Goal: Task Accomplishment & Management: Use online tool/utility

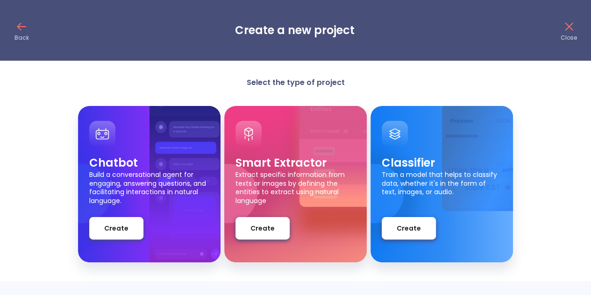
click at [306, 85] on p "Select the type of project" at bounding box center [295, 83] width 187 height 10
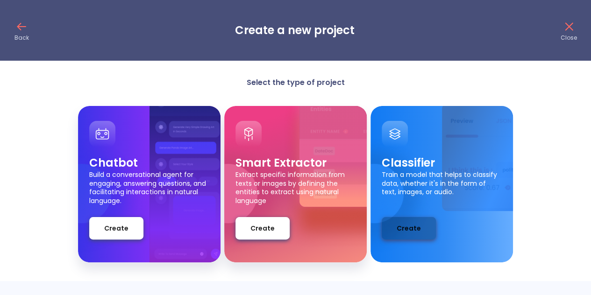
click at [405, 228] on span "Create" at bounding box center [409, 229] width 24 height 12
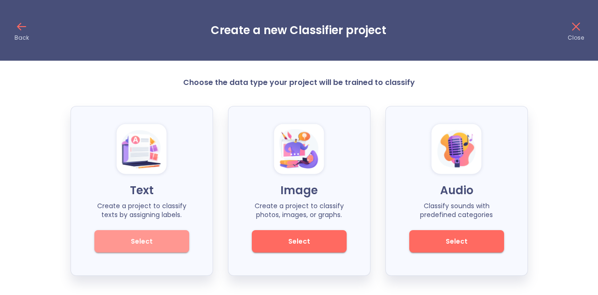
click at [154, 246] on span "Select" at bounding box center [141, 242] width 63 height 12
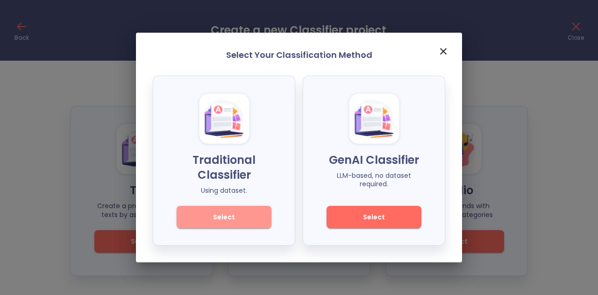
click at [199, 227] on button "Select" at bounding box center [224, 217] width 95 height 22
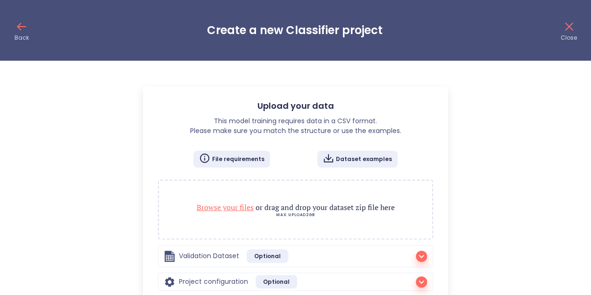
radio input "true"
checkbox input "true"
click at [245, 208] on span "Browse your files" at bounding box center [225, 207] width 57 height 10
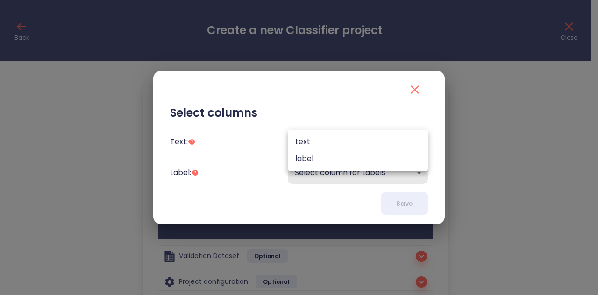
click at [346, 152] on body "Back Create a new Classifier project Close Upload your data This model training…" at bounding box center [299, 175] width 598 height 350
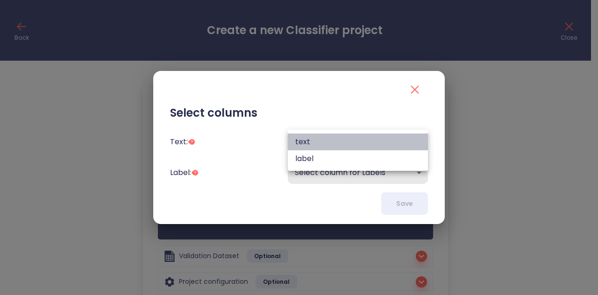
click at [347, 143] on li "text" at bounding box center [358, 142] width 140 height 17
type input "text"
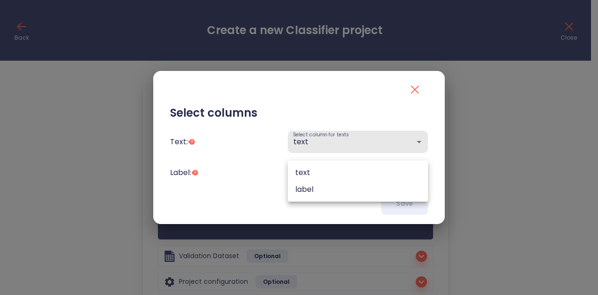
click at [345, 173] on body "Back Create a new Classifier project Close Upload your data This model training…" at bounding box center [299, 175] width 598 height 350
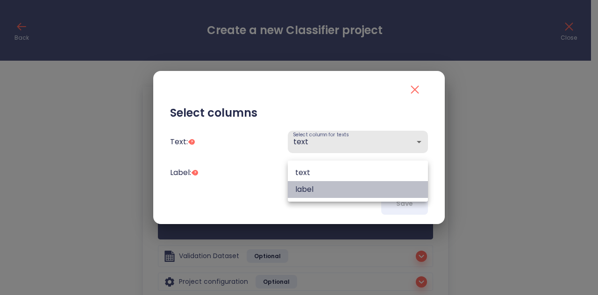
click at [343, 191] on li "label" at bounding box center [358, 189] width 140 height 17
type input "label"
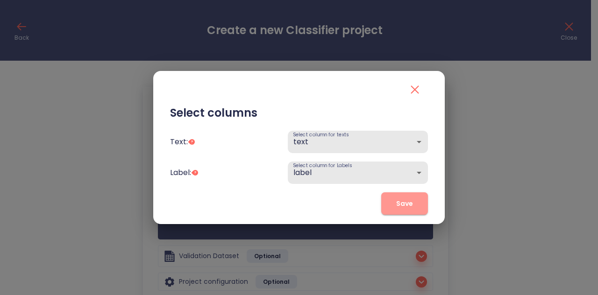
click at [389, 208] on button "Save" at bounding box center [404, 203] width 47 height 22
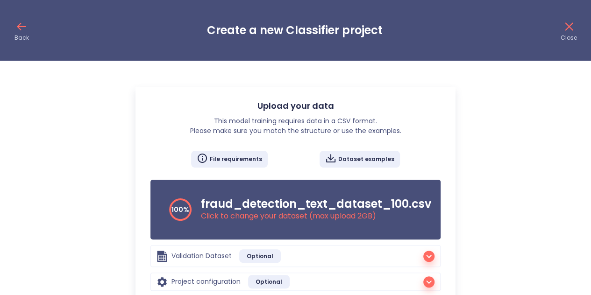
click at [389, 208] on h3 "fraud_detection_text_dataset_100.csv" at bounding box center [316, 204] width 230 height 13
click at [260, 212] on p "Click to change your dataset (max upload 2GB )" at bounding box center [316, 216] width 230 height 11
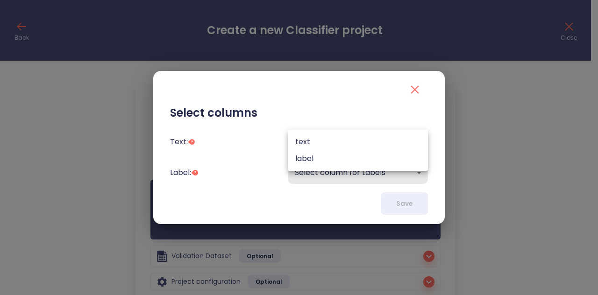
click at [367, 138] on body "Back Create a new Classifier project Close Upload your data This model training…" at bounding box center [299, 175] width 598 height 350
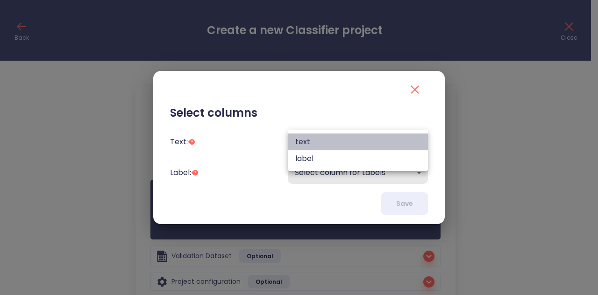
click at [363, 140] on li "text" at bounding box center [358, 142] width 140 height 17
type input "text"
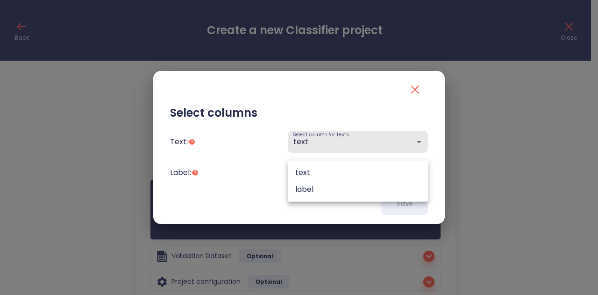
click at [358, 164] on body "Back Create a new Classifier project Close Upload your data This model training…" at bounding box center [299, 175] width 598 height 350
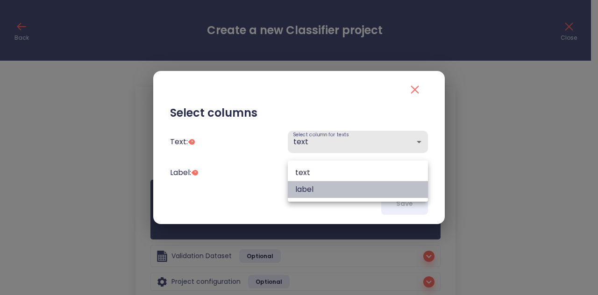
click at [355, 184] on li "label" at bounding box center [358, 189] width 140 height 17
type input "label"
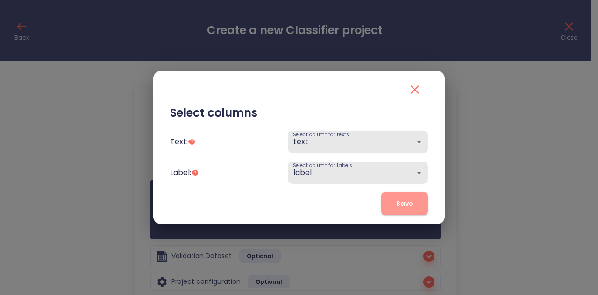
click at [393, 195] on button "Save" at bounding box center [404, 203] width 47 height 22
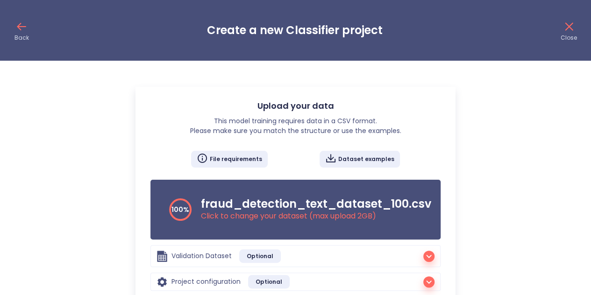
scroll to position [71, 0]
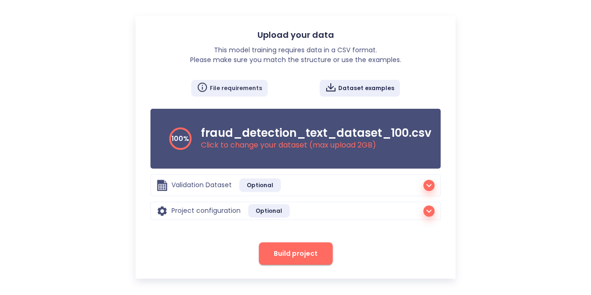
click at [239, 81] on div "File requirements" at bounding box center [229, 88] width 77 height 17
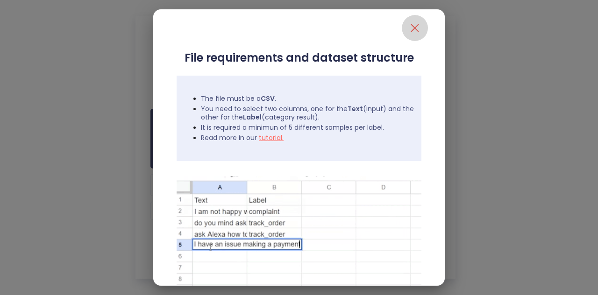
click at [409, 31] on icon "close" at bounding box center [414, 28] width 15 height 15
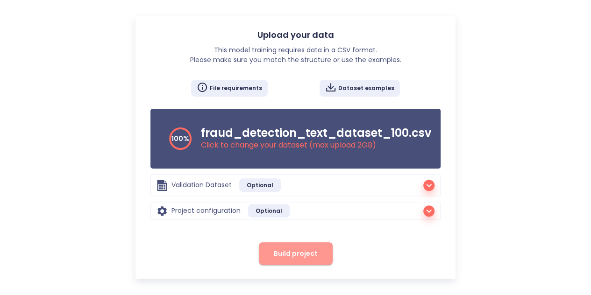
click at [317, 255] on button "Build project" at bounding box center [296, 253] width 74 height 22
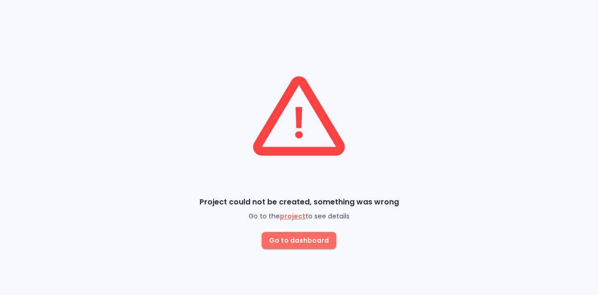
click at [291, 214] on span "project" at bounding box center [293, 216] width 26 height 9
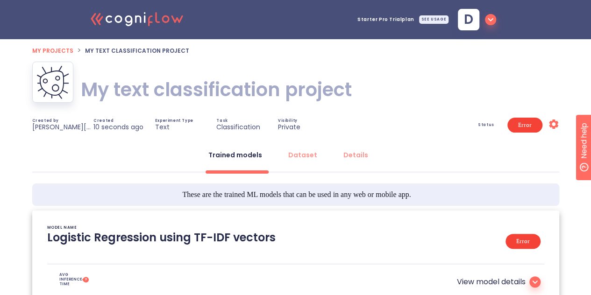
type textarea "[2025/08/27 18:49:44]- (psycopg2.OperationalError) could not translate host nam…"
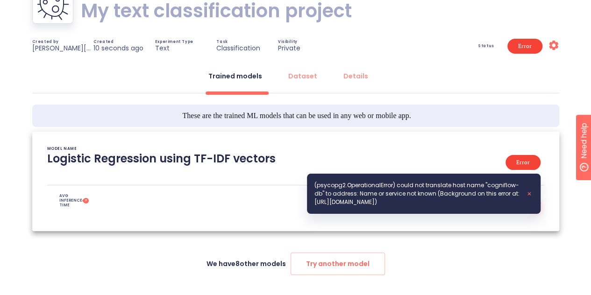
scroll to position [78, 0]
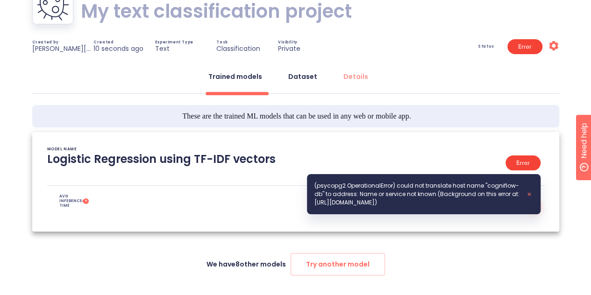
click at [305, 85] on button "Dataset" at bounding box center [303, 76] width 40 height 22
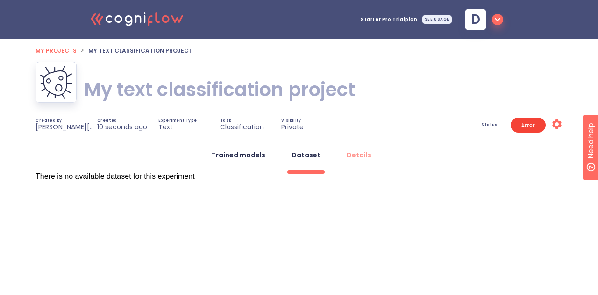
click at [223, 146] on button "Trained models" at bounding box center [238, 155] width 65 height 22
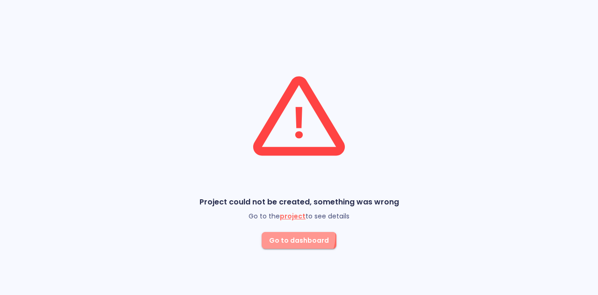
click at [297, 236] on span "Go to dashboard" at bounding box center [299, 241] width 60 height 12
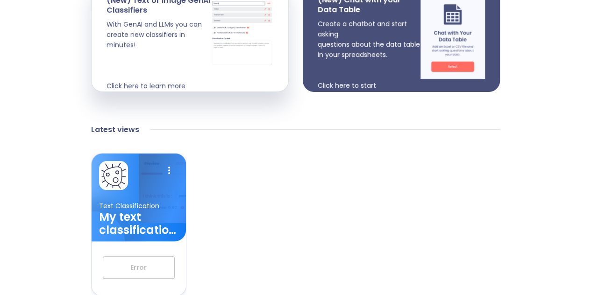
scroll to position [292, 0]
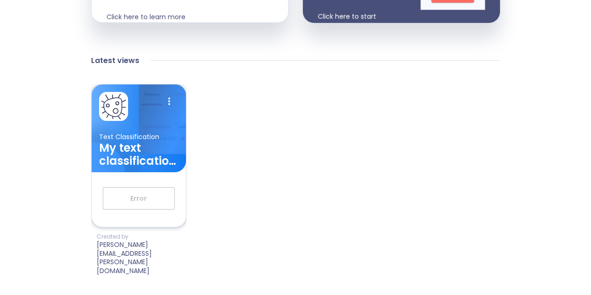
click at [127, 167] on h3 "My text classification project" at bounding box center [138, 155] width 79 height 26
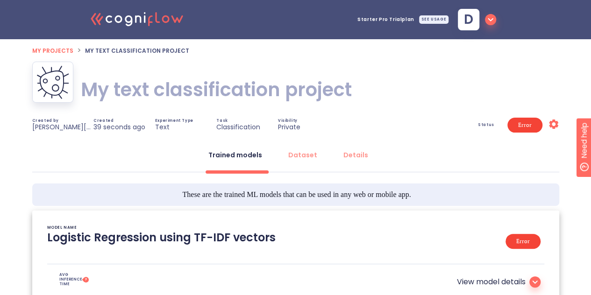
type textarea "[2025/08/27 18:49:44]- (psycopg2.OperationalError) could not translate host nam…"
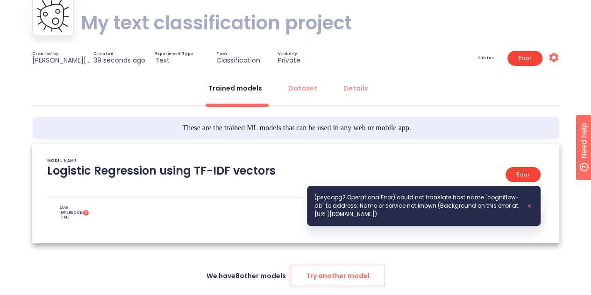
scroll to position [67, 0]
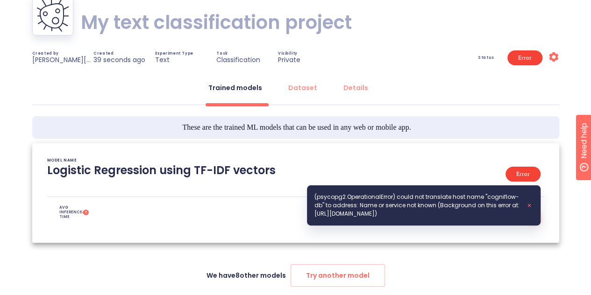
click at [526, 172] on span "Error" at bounding box center [523, 174] width 25 height 67
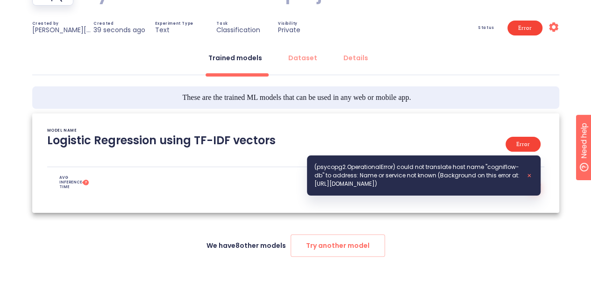
scroll to position [104, 0]
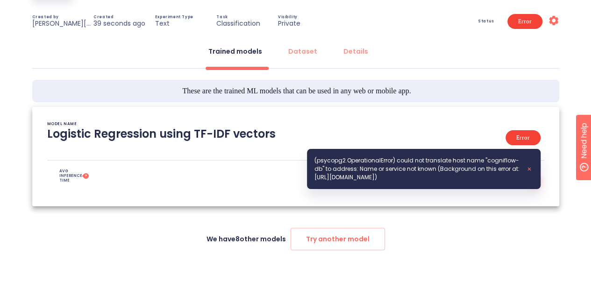
click at [164, 152] on div "MODEL NAME Logistic Regression using TF-IDF vectors Error (psycopg2.Operational…" at bounding box center [295, 141] width 497 height 38
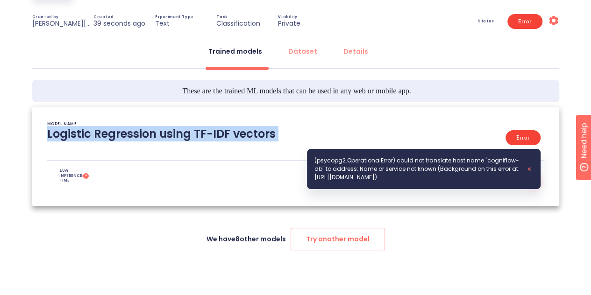
click at [164, 152] on div "MODEL NAME Logistic Regression using TF-IDF vectors Error (psycopg2.Operational…" at bounding box center [295, 141] width 497 height 38
click at [165, 157] on div "MODEL NAME Logistic Regression using TF-IDF vectors Error (psycopg2.Operational…" at bounding box center [295, 141] width 497 height 38
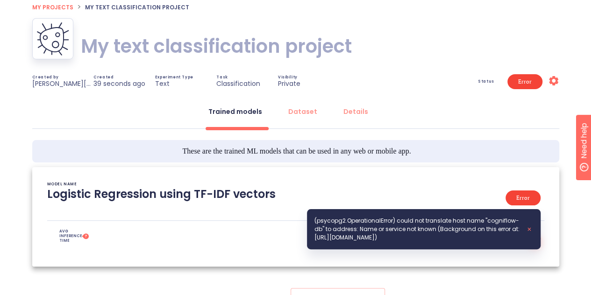
scroll to position [43, 0]
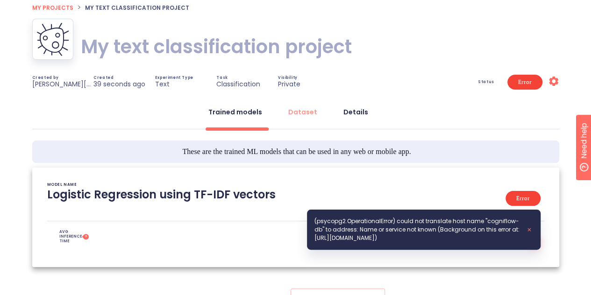
click at [350, 116] on div "Details" at bounding box center [355, 111] width 25 height 9
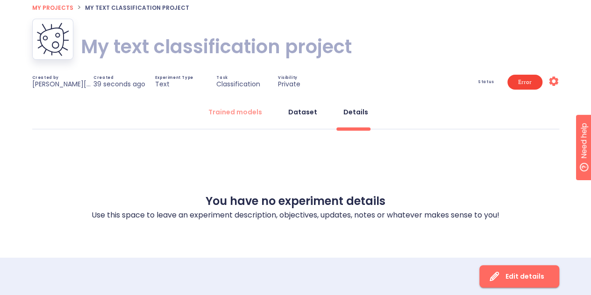
click at [299, 112] on div "Dataset" at bounding box center [302, 111] width 29 height 9
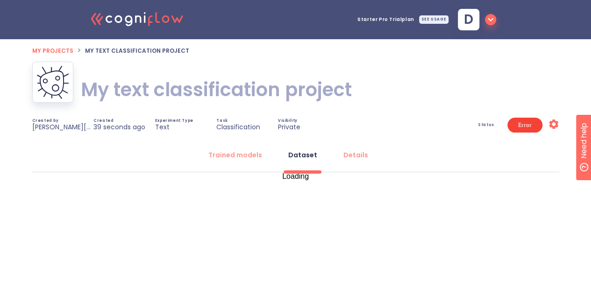
scroll to position [0, 0]
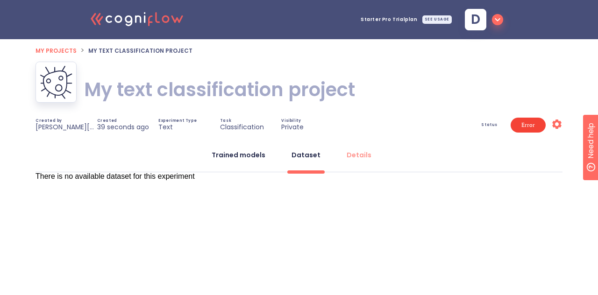
click at [264, 156] on div "Trained models" at bounding box center [239, 154] width 54 height 9
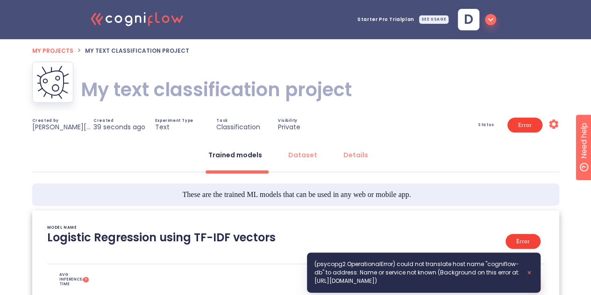
click at [480, 126] on span "Status" at bounding box center [486, 125] width 16 height 4
click at [490, 125] on span "Status" at bounding box center [486, 125] width 16 height 4
click at [552, 121] on icon at bounding box center [553, 124] width 9 height 9
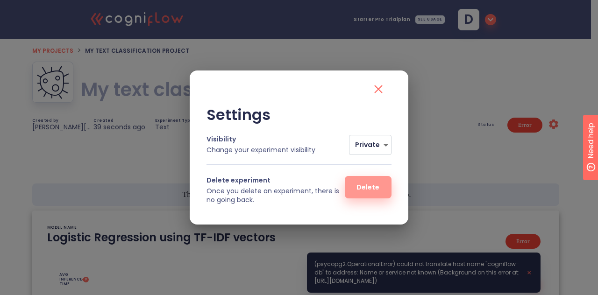
click at [368, 181] on button "Delete" at bounding box center [368, 187] width 47 height 22
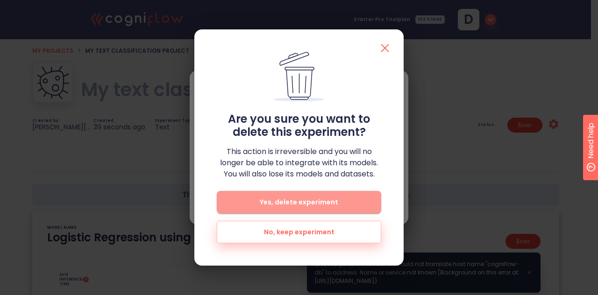
click at [334, 195] on button "Yes, delete experiment" at bounding box center [299, 202] width 164 height 22
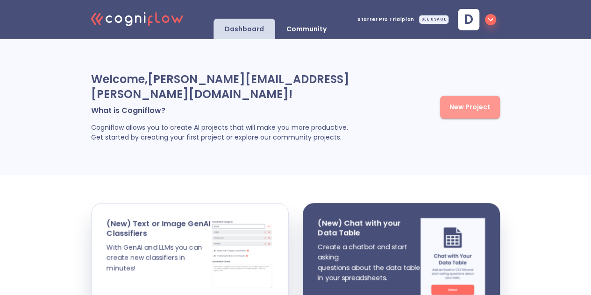
click at [461, 119] on button "New Project" at bounding box center [470, 107] width 60 height 23
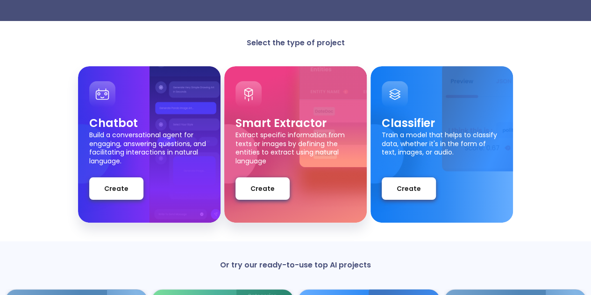
scroll to position [40, 0]
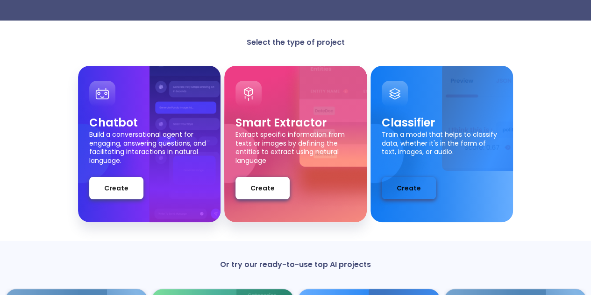
click at [406, 189] on span "Create" at bounding box center [409, 189] width 24 height 12
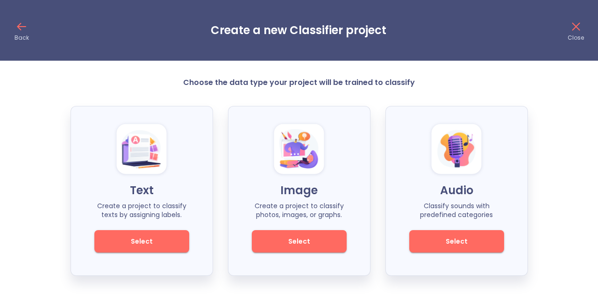
click at [168, 227] on div "Text Create a project to classify texts by assigning labels. Select" at bounding box center [142, 191] width 142 height 170
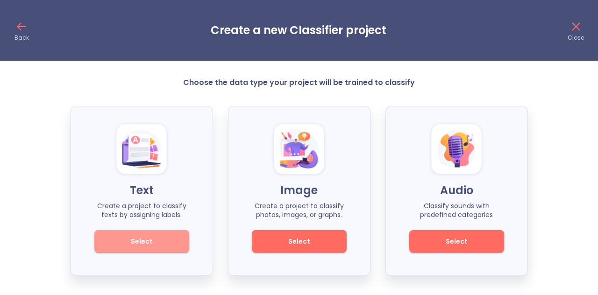
click at [167, 231] on button "Select" at bounding box center [141, 241] width 95 height 22
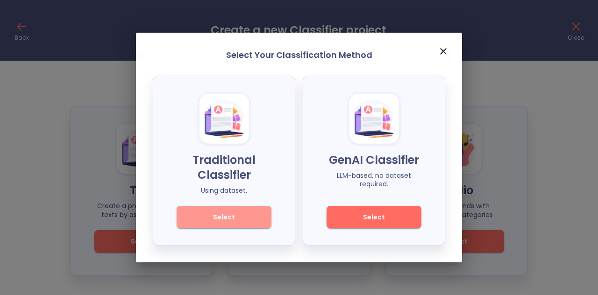
click at [233, 209] on button "Select" at bounding box center [224, 217] width 95 height 22
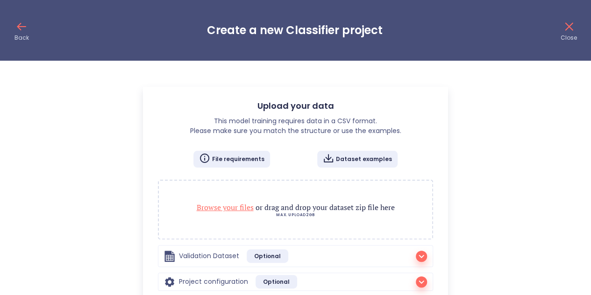
radio input "true"
checkbox input "true"
click at [243, 206] on span "Browse your files" at bounding box center [225, 207] width 57 height 10
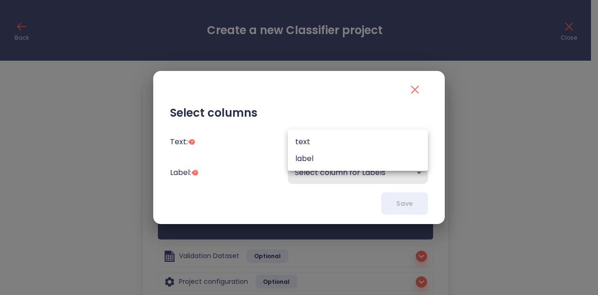
click at [329, 145] on body "Back Create a new Classifier project Close Upload your data This model training…" at bounding box center [299, 175] width 598 height 350
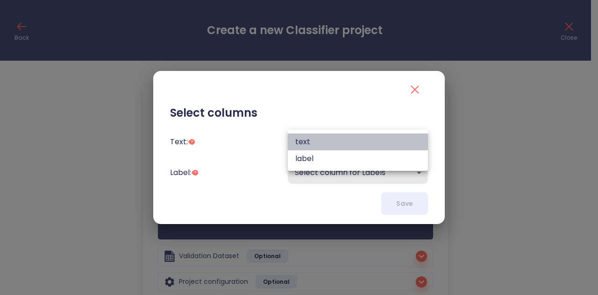
click at [329, 145] on li "text" at bounding box center [358, 142] width 140 height 17
type input "text"
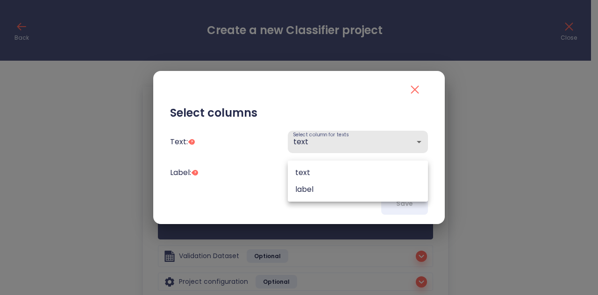
click at [328, 164] on body "Back Create a new Classifier project Close Upload your data This model training…" at bounding box center [299, 175] width 598 height 350
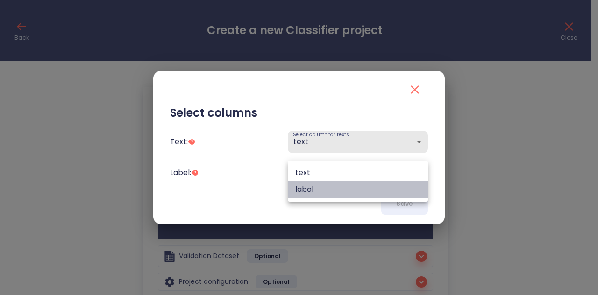
click at [320, 192] on li "label" at bounding box center [358, 189] width 140 height 17
type input "label"
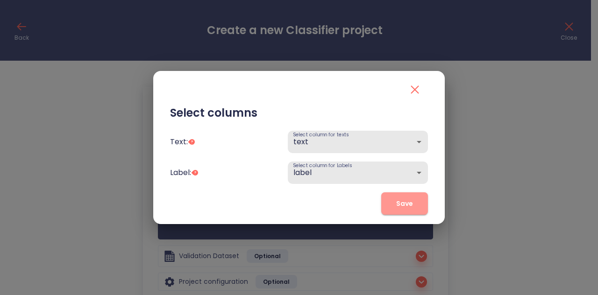
click at [389, 199] on button "Save" at bounding box center [404, 203] width 47 height 22
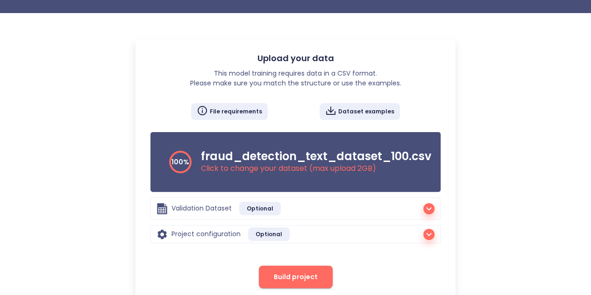
scroll to position [71, 0]
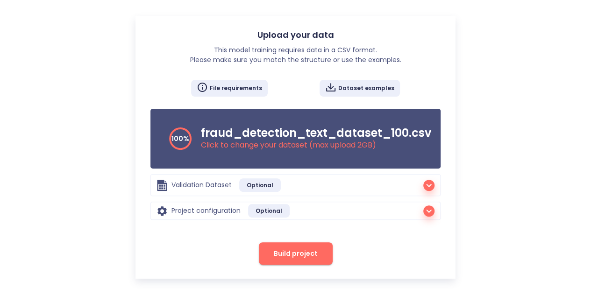
click at [297, 144] on p "Click to change your dataset (max upload 2GB )" at bounding box center [316, 145] width 230 height 11
click at [278, 258] on span "Build project" at bounding box center [296, 254] width 44 height 12
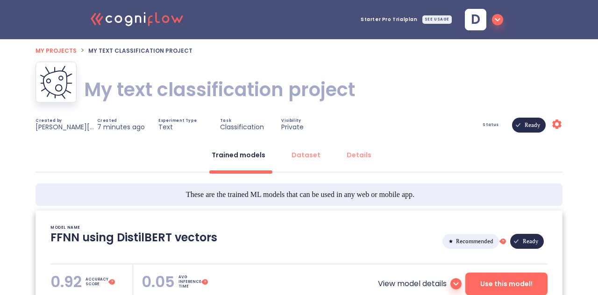
type textarea "[[DATE] 18:57:03]- Starting with download required files from shared storage [[…"
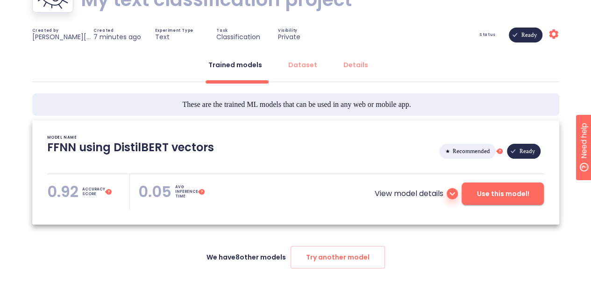
scroll to position [91, 0]
click at [436, 192] on p "View model details" at bounding box center [408, 193] width 69 height 11
click at [454, 192] on icon at bounding box center [452, 193] width 11 height 11
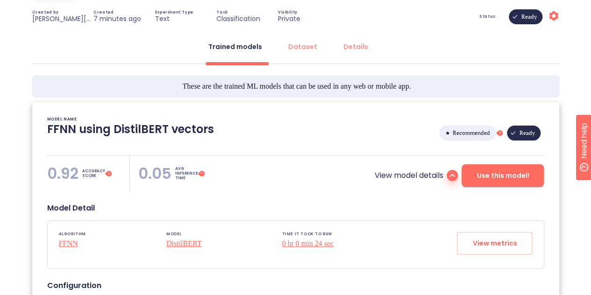
scroll to position [107, 0]
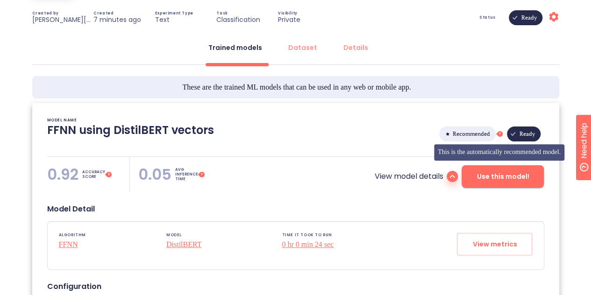
click at [497, 133] on icon at bounding box center [498, 134] width 4 height 4
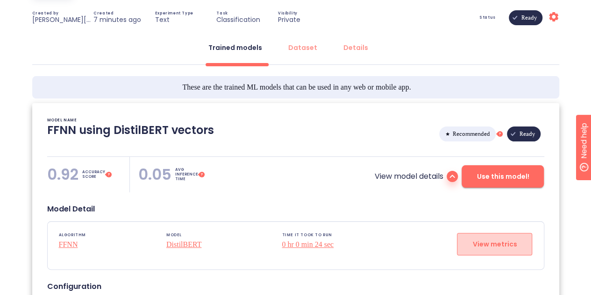
click at [496, 235] on button "View metrics" at bounding box center [494, 244] width 75 height 22
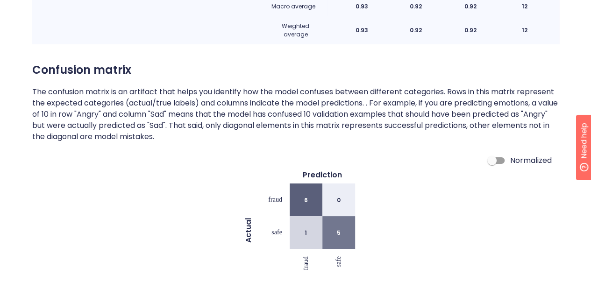
scroll to position [363, 0]
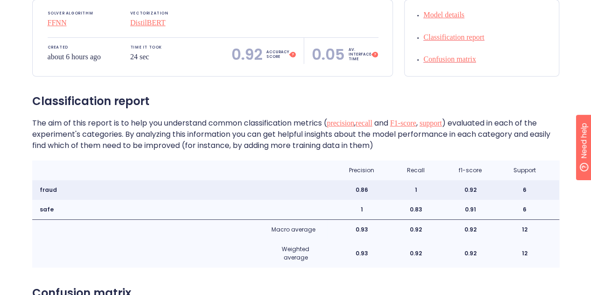
scroll to position [107, 0]
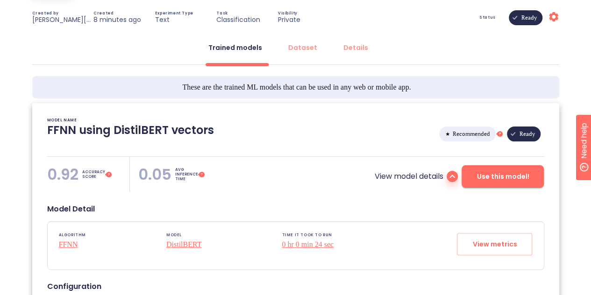
click at [522, 177] on span "Use this model!" at bounding box center [503, 177] width 52 height 12
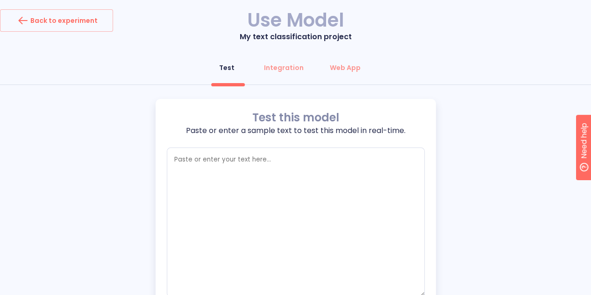
type textarea "x"
click at [329, 172] on textarea "empty textarea" at bounding box center [296, 223] width 258 height 150
type textarea "c"
type textarea "x"
type textarea "co"
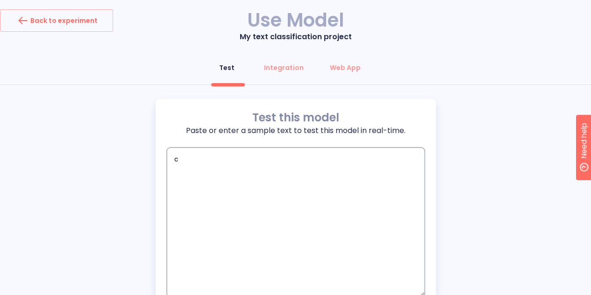
type textarea "x"
type textarea "con"
type textarea "x"
type textarea "cong"
type textarea "x"
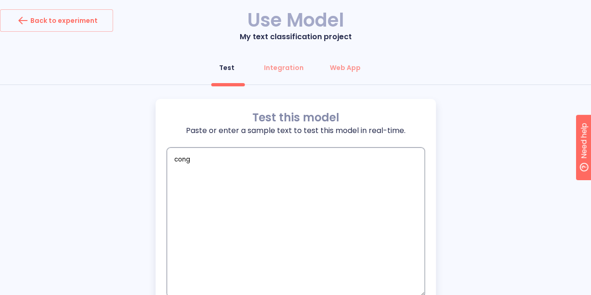
type textarea "congr"
type textarea "x"
type textarea "congra"
type textarea "x"
type textarea "congrac"
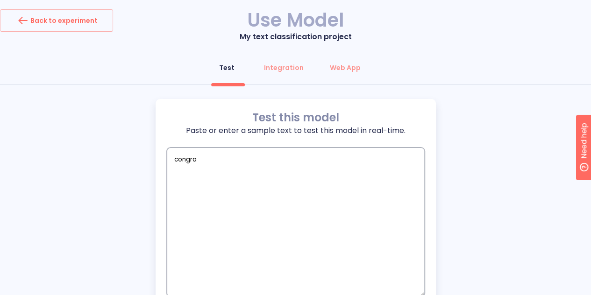
type textarea "x"
type textarea "congract"
type textarea "x"
type textarea "congractu"
type textarea "x"
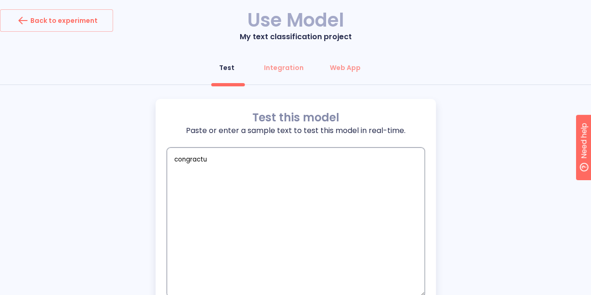
type textarea "congractul"
type textarea "x"
type textarea "congractula"
type textarea "x"
type textarea "congractulat"
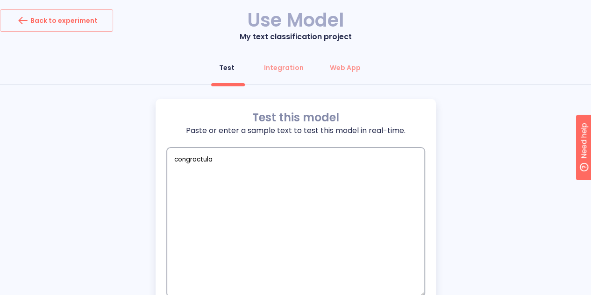
type textarea "x"
type textarea "congractulati"
type textarea "x"
type textarea "congractulatio"
type textarea "x"
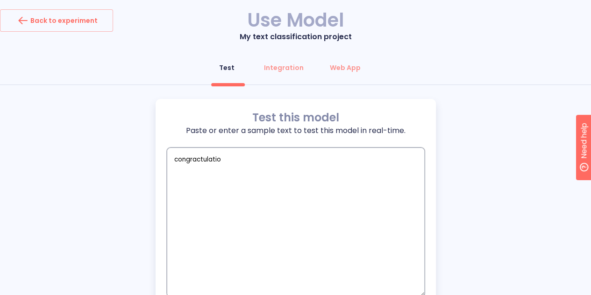
type textarea "congractulation"
type textarea "x"
type textarea "congractulations"
type textarea "x"
type textarea "congractulations!"
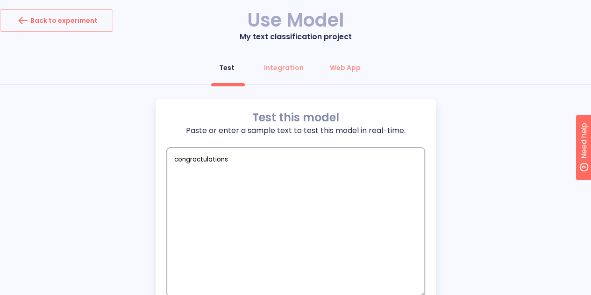
type textarea "x"
type textarea "congractulations!"
type textarea "x"
drag, startPoint x: 308, startPoint y: 18, endPoint x: 203, endPoint y: 157, distance: 175.1
type textarea "congratulations!"
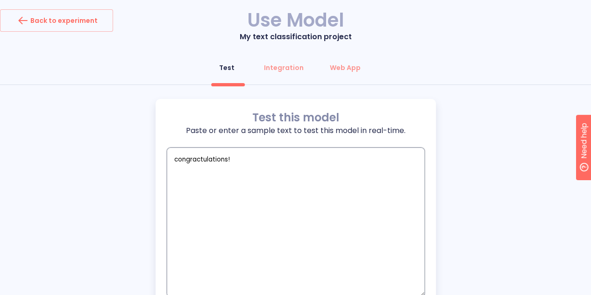
type textarea "x"
type textarea "congratulations !"
type textarea "x"
type textarea "congratulations !"
type textarea "x"
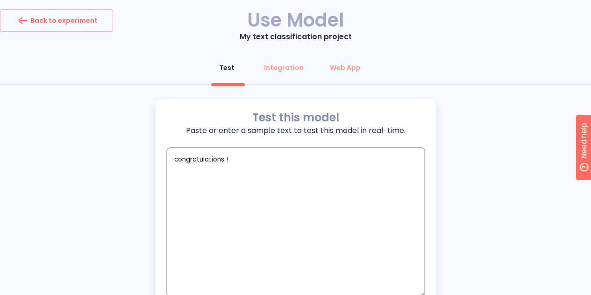
type textarea "congratulations ! y"
type textarea "x"
type textarea "congratulations ! yo"
type textarea "x"
type textarea "congratulations ! you"
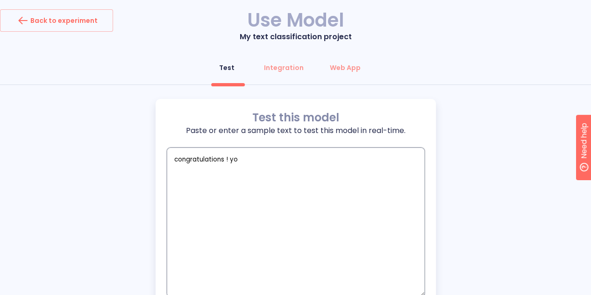
type textarea "x"
type textarea "congratulations ! you"
type textarea "x"
type textarea "congratulations ! you h"
type textarea "x"
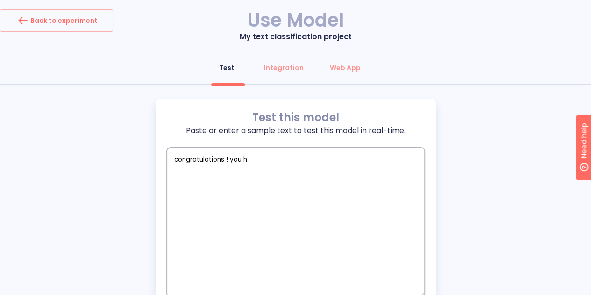
type textarea "congratulations ! you ha"
type textarea "x"
type textarea "congratulations ! you hav"
type textarea "x"
type textarea "congratulations ! you have"
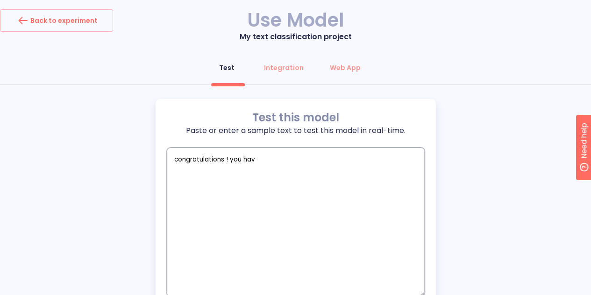
type textarea "x"
type textarea "congratulations ! you have"
type textarea "x"
type textarea "congratulations ! you have w"
type textarea "x"
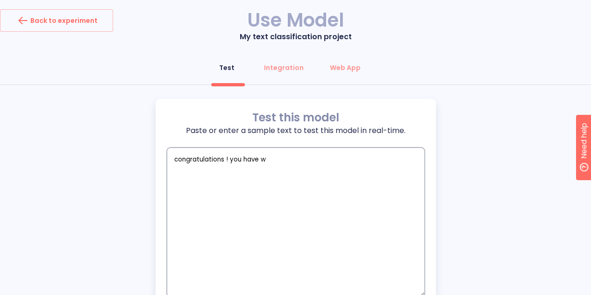
type textarea "congratulations ! you have wo"
type textarea "x"
type textarea "congratulations ! you have won"
type textarea "x"
type textarea "congratulations ! you have won"
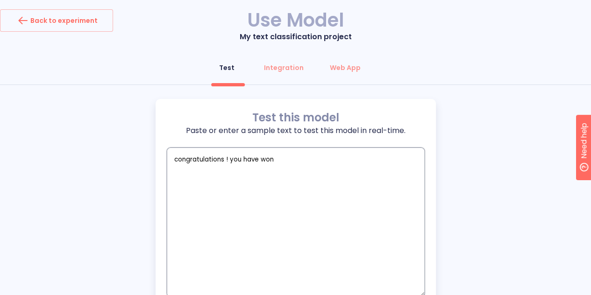
type textarea "x"
type textarea "congratulations ! you have won $"
type textarea "x"
type textarea "congratulations ! you have won $1"
type textarea "x"
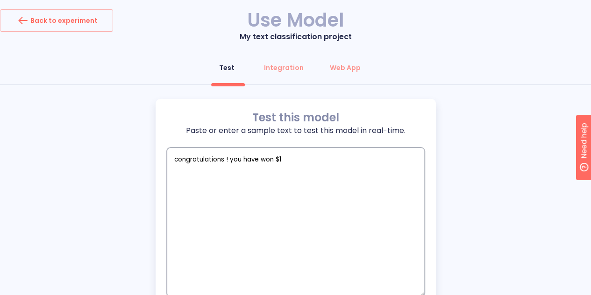
type textarea "congratulations ! you have won $10"
type textarea "x"
type textarea "congratulations ! you have won $100"
type textarea "x"
type textarea "congratulations ! you have won $1000"
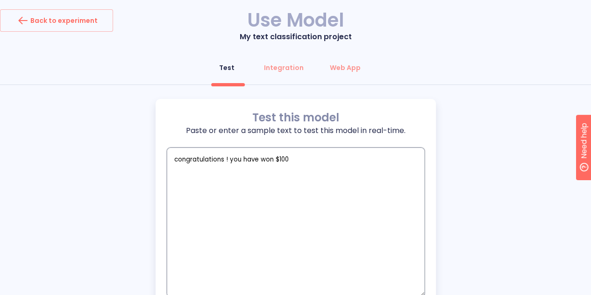
type textarea "x"
type textarea "congratulations ! you have won $1000"
type textarea "x"
type textarea "congratulations ! you have won $1000 g"
type textarea "x"
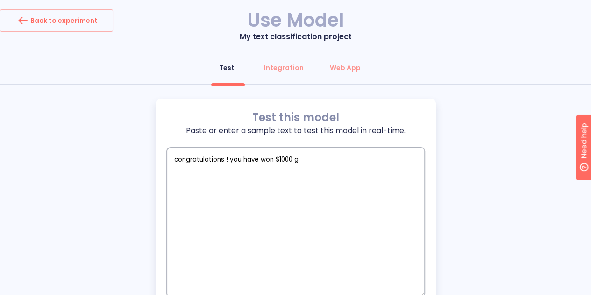
type textarea "congratulations ! you have won $1000 gi"
type textarea "x"
type textarea "congratulations ! you have won $1000 gif"
type textarea "x"
type textarea "congratulations ! you have won $1000 gift"
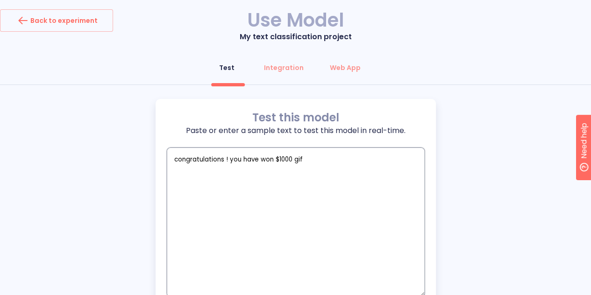
type textarea "x"
type textarea "congratulations ! you have won $1000 gift"
type textarea "x"
type textarea "congratulations ! you have won $1000 gift r"
type textarea "x"
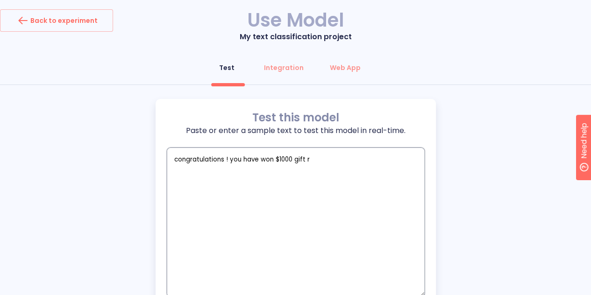
type textarea "congratulations ! you have won $1000 gift"
type textarea "x"
type textarea "congratulations ! you have won $1000 gift f"
type textarea "x"
type textarea "congratulations ! you have won $1000 gift fr"
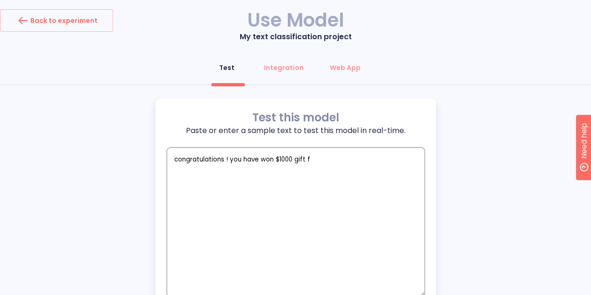
type textarea "x"
type textarea "congratulations ! you have won $1000 gift fro"
type textarea "x"
type textarea "congratulations ! you have won $1000 gift from"
type textarea "x"
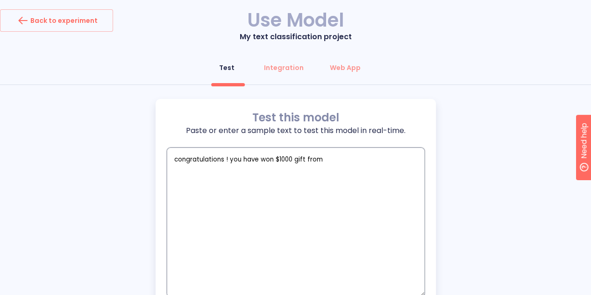
type textarea "congratulations ! you have won $1000 gift from"
type textarea "x"
type textarea "congratulations ! you have won $1000 gift from w"
type textarea "x"
type textarea "congratulations ! you have won $1000 gift from wa"
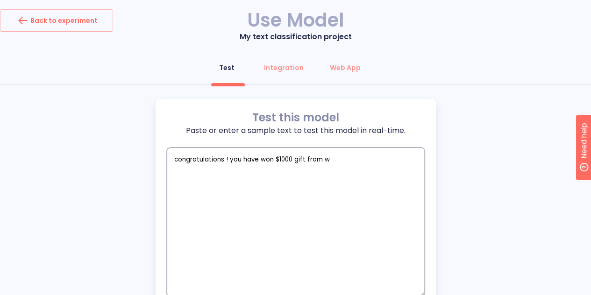
type textarea "x"
type textarea "congratulations ! you have won $1000 gift from wal"
type textarea "x"
type textarea "congratulations ! you have won $1000 gift from walt"
type textarea "x"
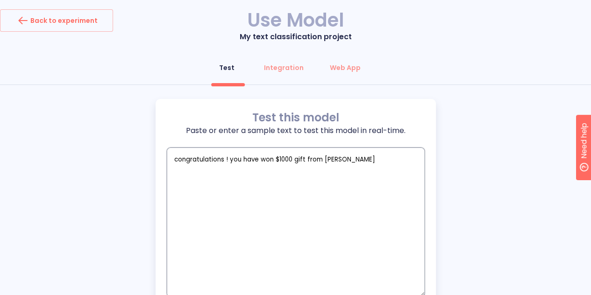
type textarea "congratulations ! you have won $1000 gift from waltm"
type textarea "x"
type textarea "congratulations ! you have won $1000 gift from waltma"
type textarea "x"
type textarea "congratulations ! you have won $1000 gift from waltmar"
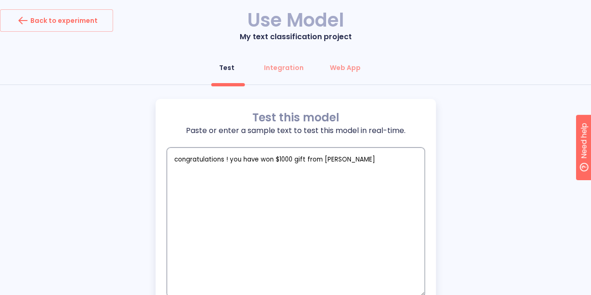
type textarea "x"
type textarea "congratulations ! you have won $1000 gift from waltmart"
type textarea "x"
type textarea "congratulations ! you have won $1000 gift from waltmart"
type textarea "x"
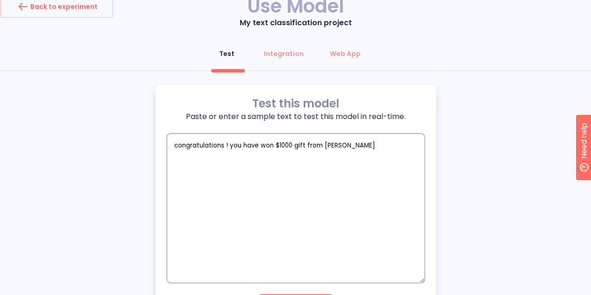
scroll to position [70, 0]
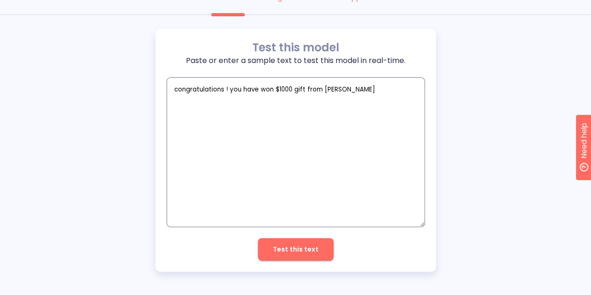
type textarea "congratulations ! you have won $1000 gift from waltmart"
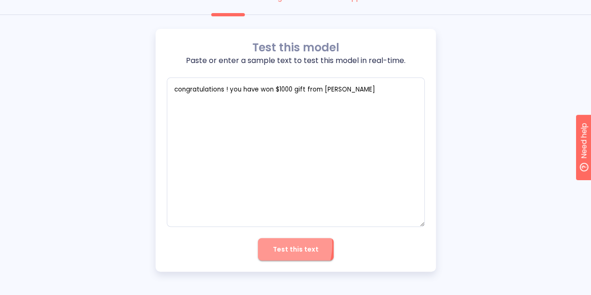
click at [276, 245] on span "Test this text" at bounding box center [296, 250] width 46 height 12
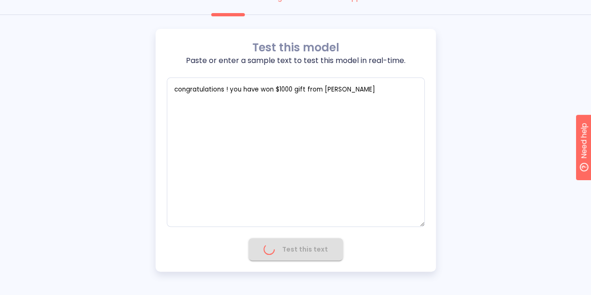
type textarea "x"
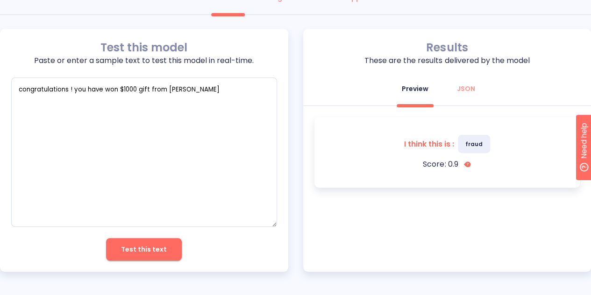
scroll to position [0, 0]
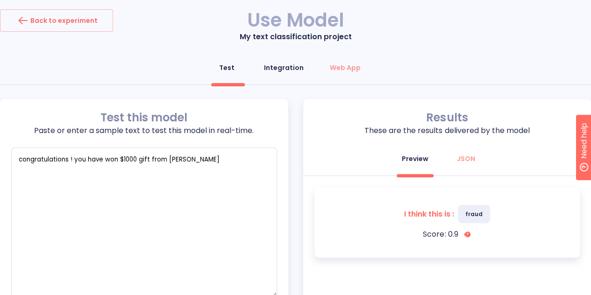
click at [301, 71] on div "Integration" at bounding box center [284, 67] width 40 height 9
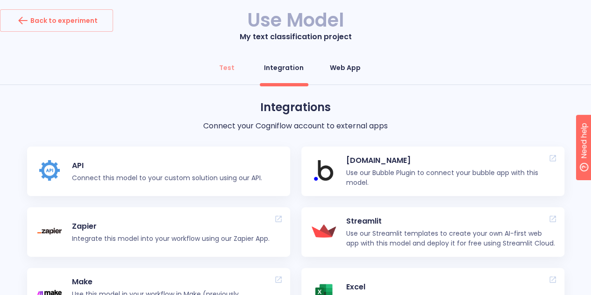
click at [335, 70] on div "Web App" at bounding box center [345, 67] width 31 height 9
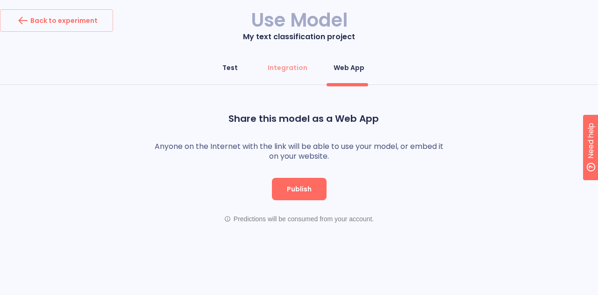
click at [237, 69] on div "Test" at bounding box center [229, 67] width 15 height 9
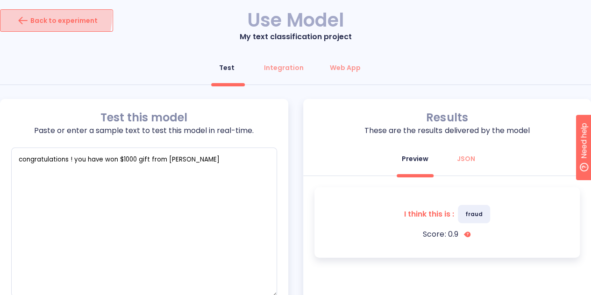
click at [34, 15] on div "Back to experiment" at bounding box center [56, 20] width 82 height 15
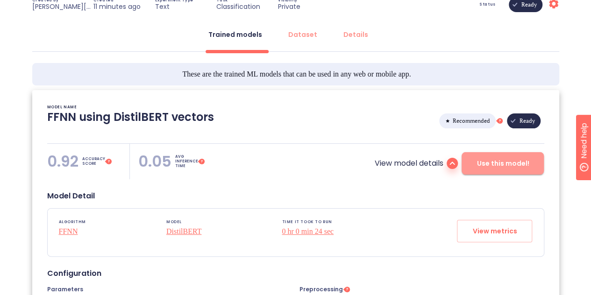
click at [496, 161] on span "Use this model!" at bounding box center [503, 164] width 52 height 12
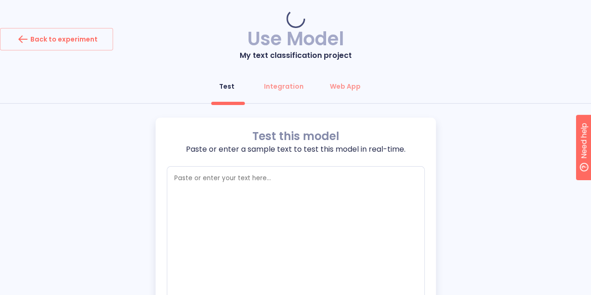
type textarea "x"
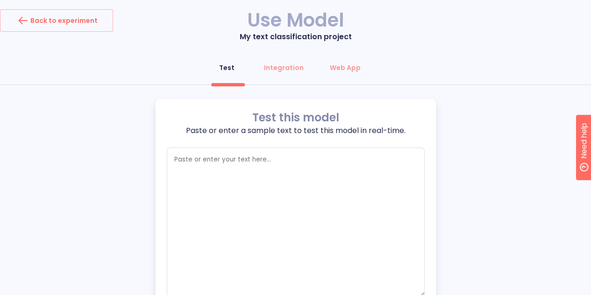
scroll to position [70, 0]
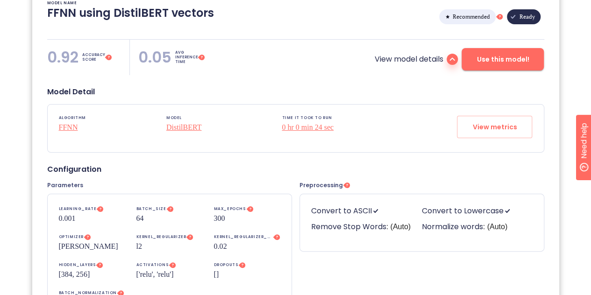
scroll to position [228, 0]
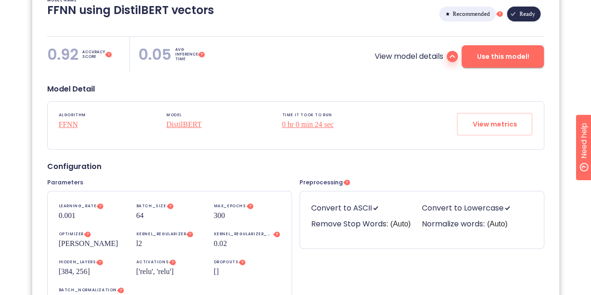
click at [495, 54] on span "Use this model!" at bounding box center [503, 57] width 52 height 12
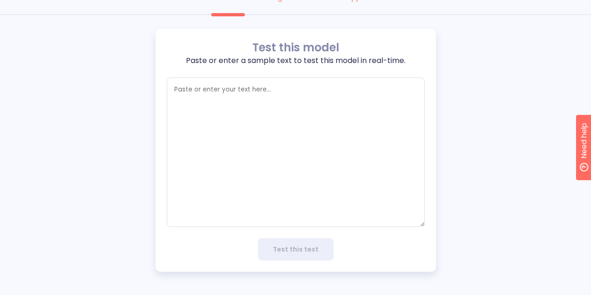
scroll to position [70, 0]
type textarea "x"
click at [320, 105] on textarea "empty textarea" at bounding box center [296, 153] width 258 height 150
type textarea "c"
type textarea "x"
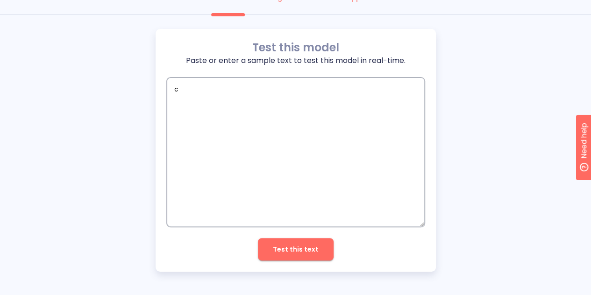
type textarea "co"
type textarea "x"
type textarea "con"
type textarea "x"
type textarea "cong"
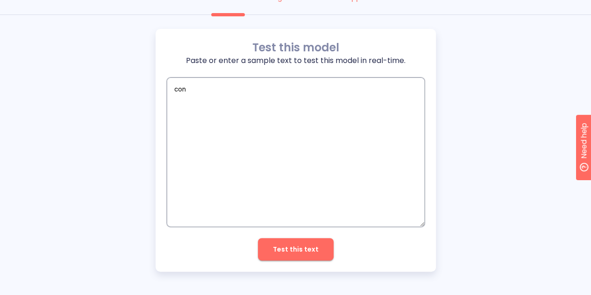
type textarea "x"
type textarea "congr"
type textarea "x"
type textarea "congra"
type textarea "x"
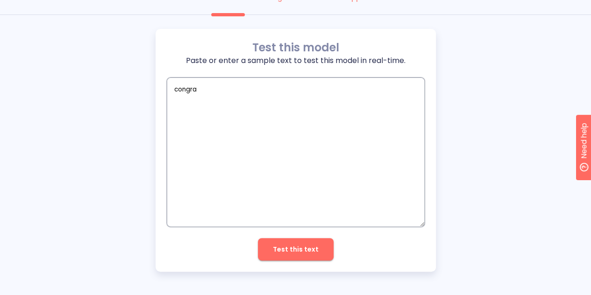
type textarea "congrat"
type textarea "x"
type textarea "congratu"
type textarea "x"
type textarea "congratul"
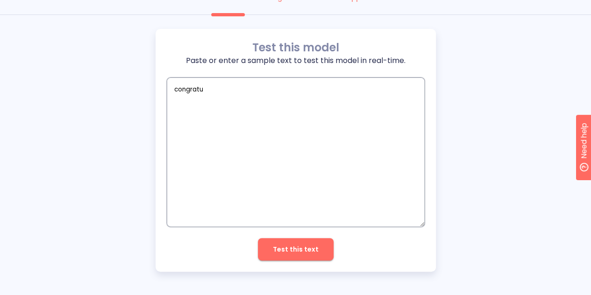
type textarea "x"
type textarea "congratula"
type textarea "x"
type textarea "congratulat"
type textarea "x"
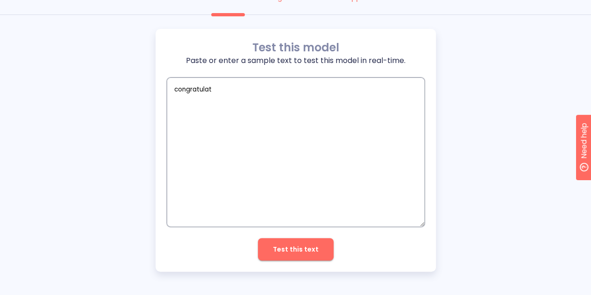
type textarea "congratulati"
type textarea "x"
type textarea "congratulatin"
type textarea "x"
type textarea "congratulatins"
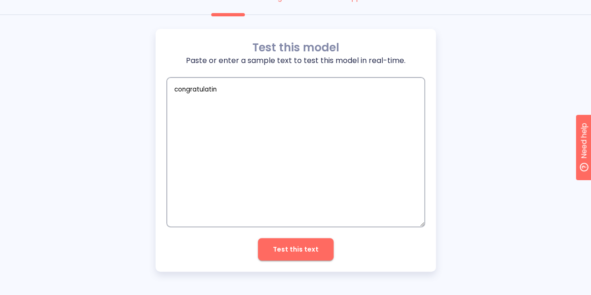
type textarea "x"
type textarea "congratulatins"
type textarea "x"
type textarea "congratulatins y"
type textarea "x"
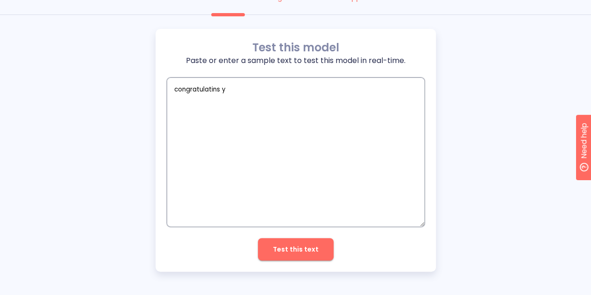
type textarea "congratulatins yo"
type textarea "x"
type textarea "congratulatins yo"
type textarea "x"
type textarea "congratulatins yo u"
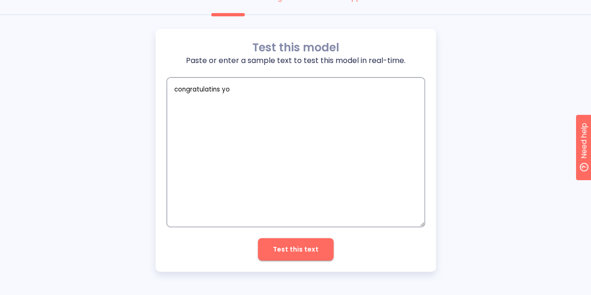
type textarea "x"
type textarea "congratulatins yo"
type textarea "x"
type textarea "congratulatins yo"
type textarea "x"
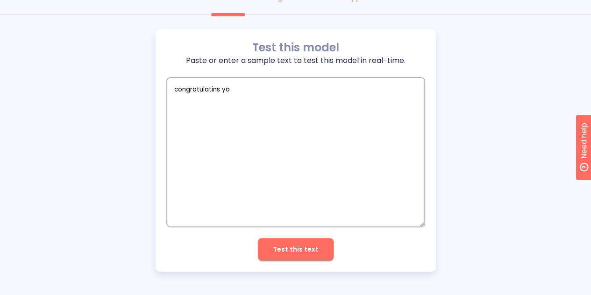
type textarea "congratulatins yoy"
type textarea "x"
type textarea "congratulatins yo"
type textarea "x"
type textarea "congratulatins you"
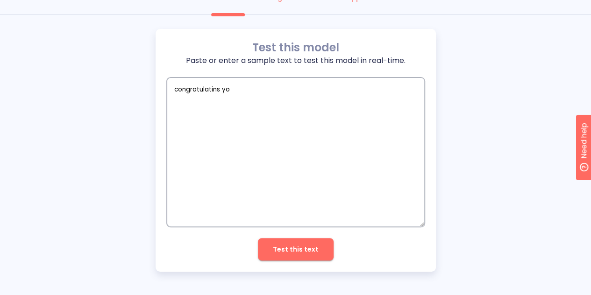
type textarea "x"
type textarea "congratulatins you"
type textarea "x"
type textarea "congratulatins you h"
type textarea "x"
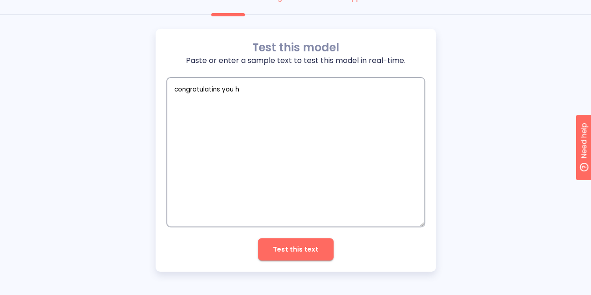
type textarea "congratulatins you ha"
type textarea "x"
type textarea "congratulatins you hav"
type textarea "x"
type textarea "congratulatins you have"
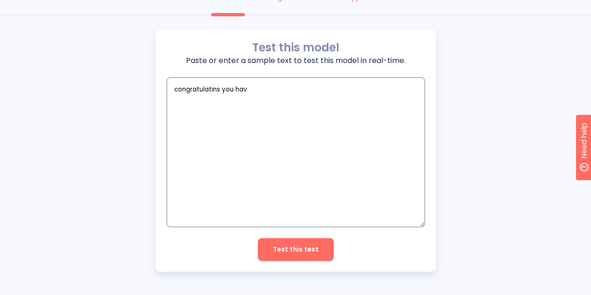
type textarea "x"
type textarea "congratulatins you have"
type textarea "x"
type textarea "congratulatins you have f"
type textarea "x"
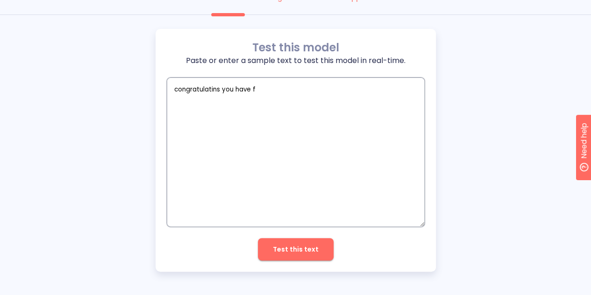
type textarea "congratulatins you have"
type textarea "x"
type textarea "congratulatins you have g"
type textarea "x"
type textarea "congratulatins you have go"
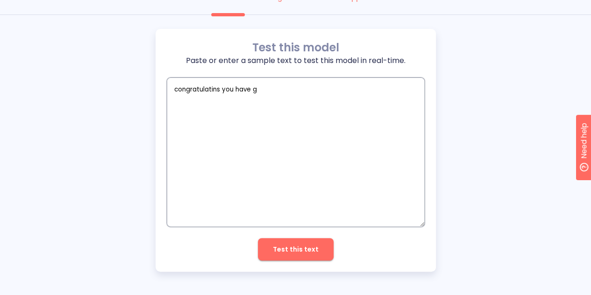
type textarea "x"
type textarea "congratulatins you have got"
type textarea "x"
type textarea "congratulatins you have got"
type textarea "x"
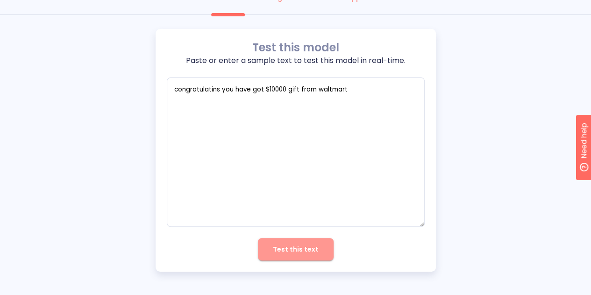
click at [307, 256] on button "Test this text" at bounding box center [296, 249] width 76 height 22
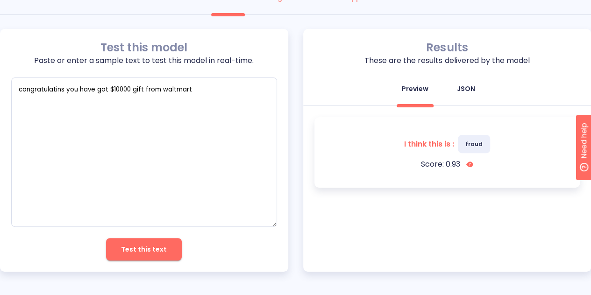
click at [470, 86] on div "JSON" at bounding box center [466, 88] width 18 height 9
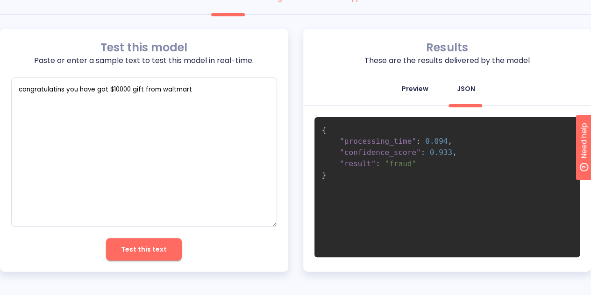
click at [420, 89] on div "Preview" at bounding box center [415, 88] width 27 height 9
